Goal: Navigation & Orientation: Find specific page/section

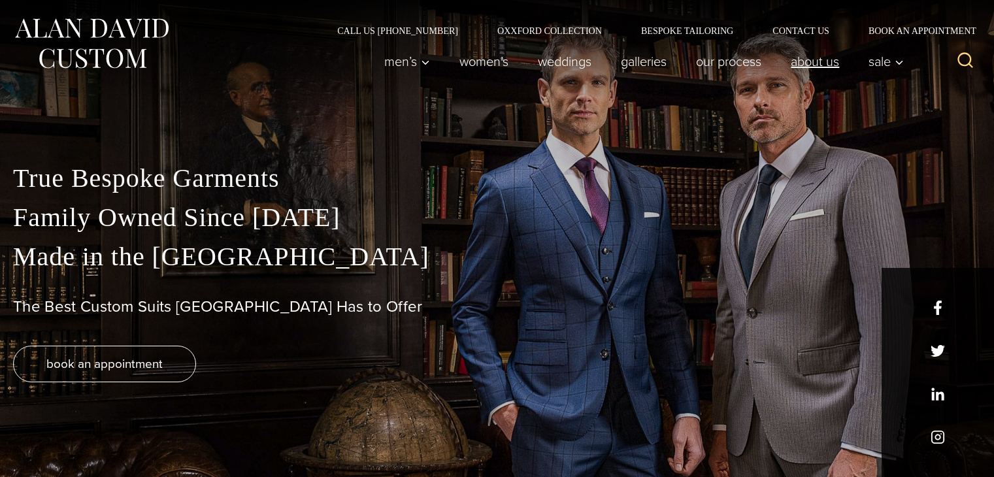
drag, startPoint x: 0, startPoint y: 0, endPoint x: 806, endPoint y: 69, distance: 809.1
click at [807, 65] on link "About Us" at bounding box center [815, 61] width 78 height 26
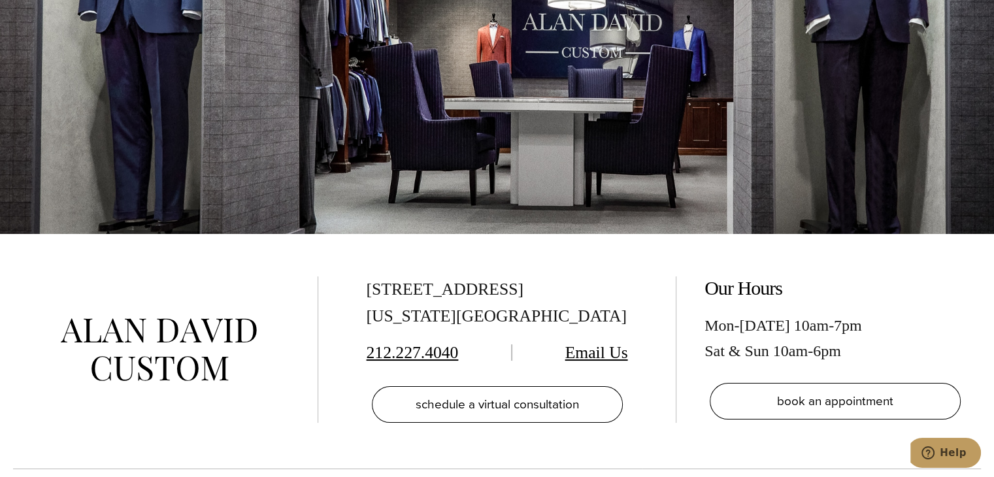
scroll to position [476, 0]
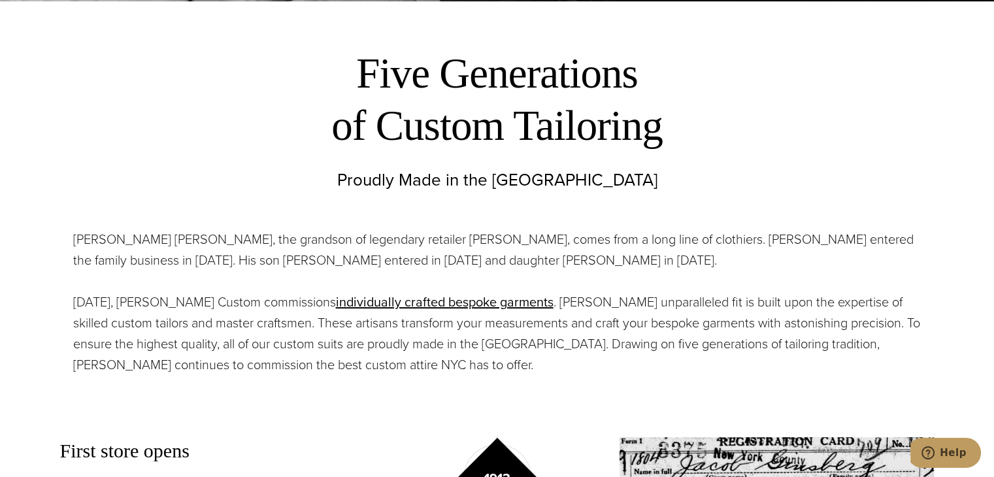
click at [76, 240] on p "Alan David Horowitz, the grandson of legendary retailer Moe Ginsburg, comes fro…" at bounding box center [497, 250] width 848 height 42
click at [74, 238] on p "Alan David Horowitz, the grandson of legendary retailer Moe Ginsburg, comes fro…" at bounding box center [497, 250] width 848 height 42
drag, startPoint x: 74, startPoint y: 238, endPoint x: 186, endPoint y: 240, distance: 112.4
click at [186, 240] on p "Alan David Horowitz, the grandson of legendary retailer Moe Ginsburg, comes fro…" at bounding box center [497, 250] width 848 height 42
copy p "Alan David Horowitz"
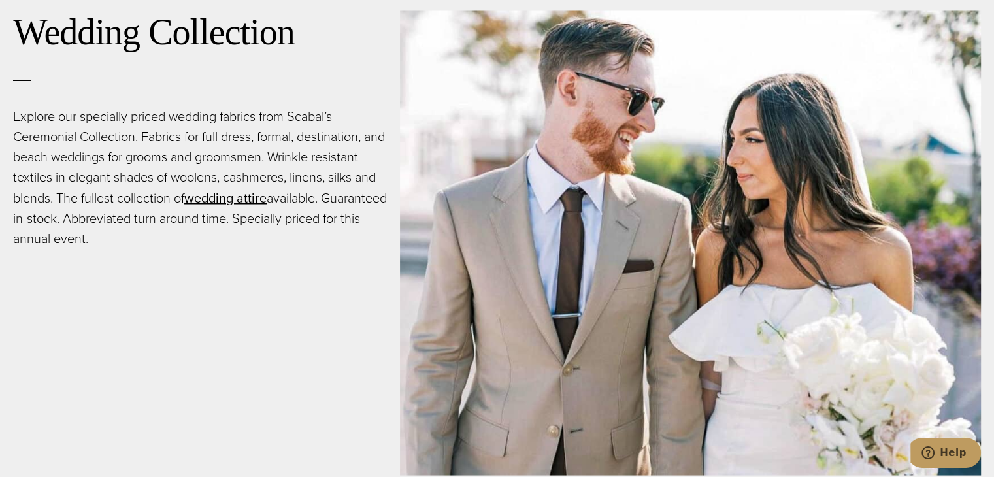
scroll to position [2613, 0]
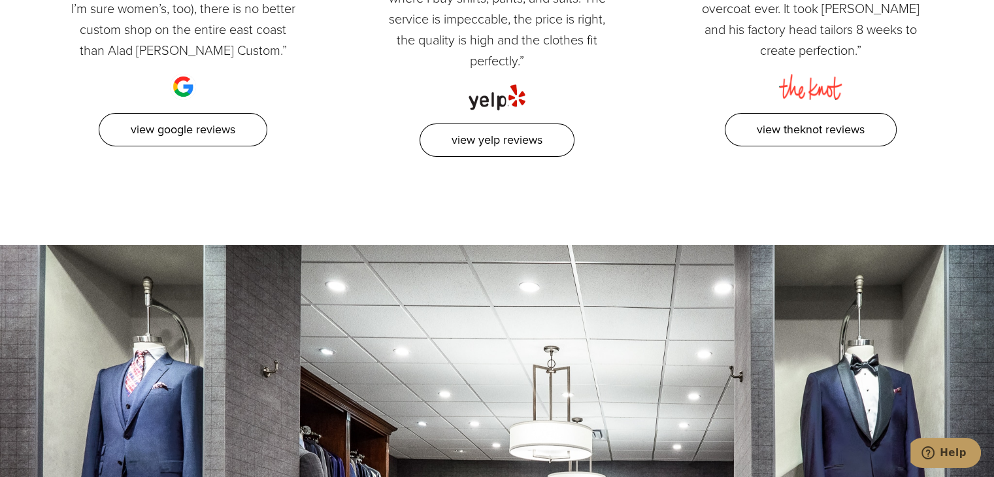
scroll to position [3397, 0]
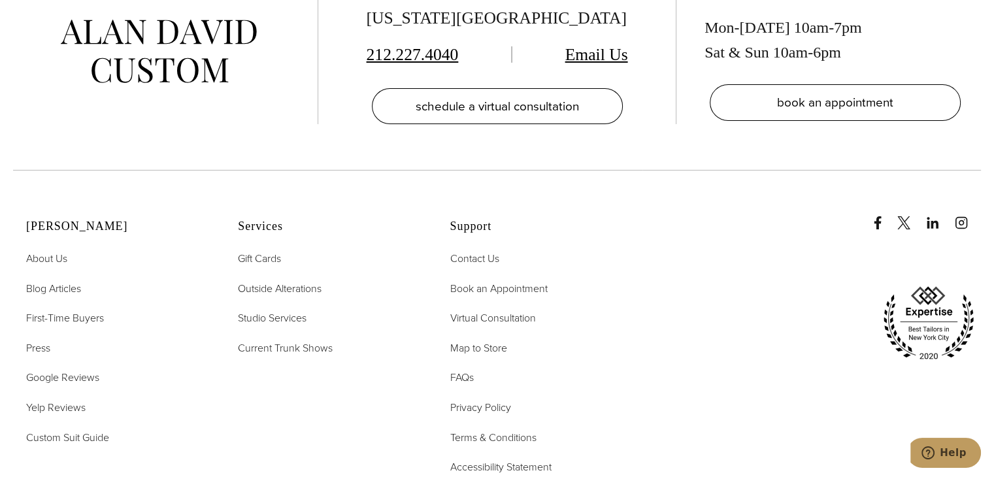
scroll to position [4973, 0]
